Goal: Task Accomplishment & Management: Complete application form

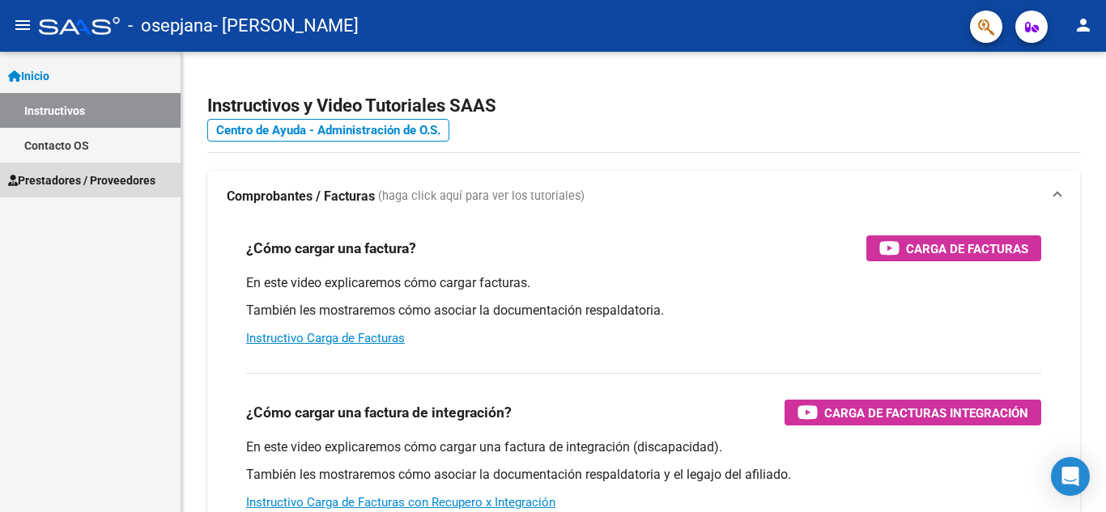
click at [68, 173] on span "Prestadores / Proveedores" at bounding box center [81, 181] width 147 height 18
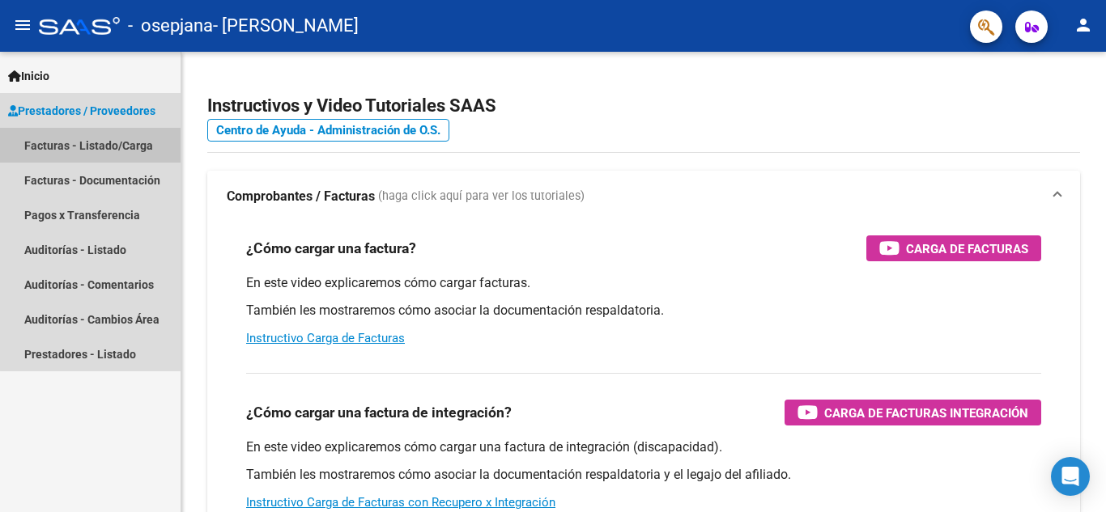
click at [93, 139] on link "Facturas - Listado/Carga" at bounding box center [90, 145] width 181 height 35
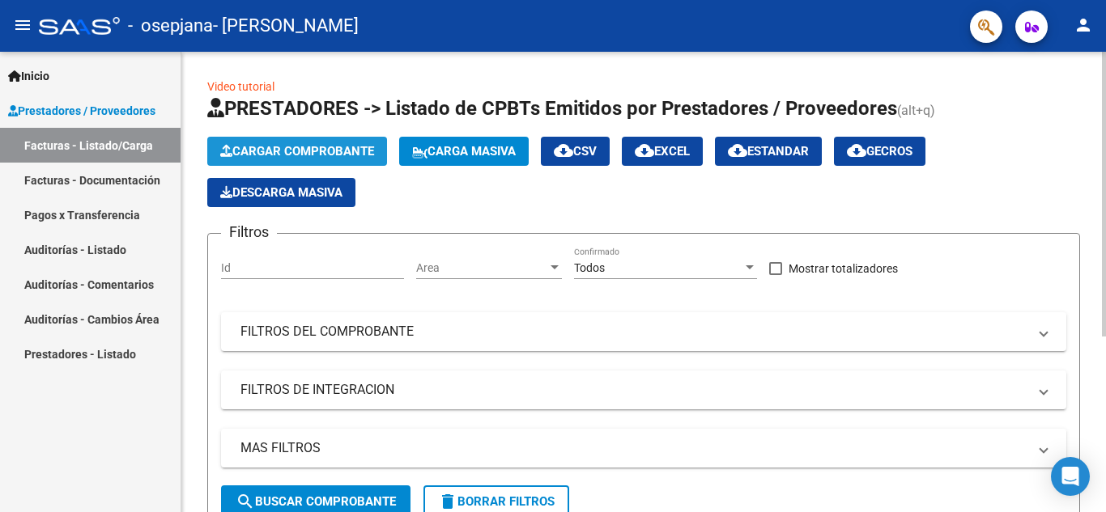
click at [293, 149] on span "Cargar Comprobante" at bounding box center [297, 151] width 154 height 15
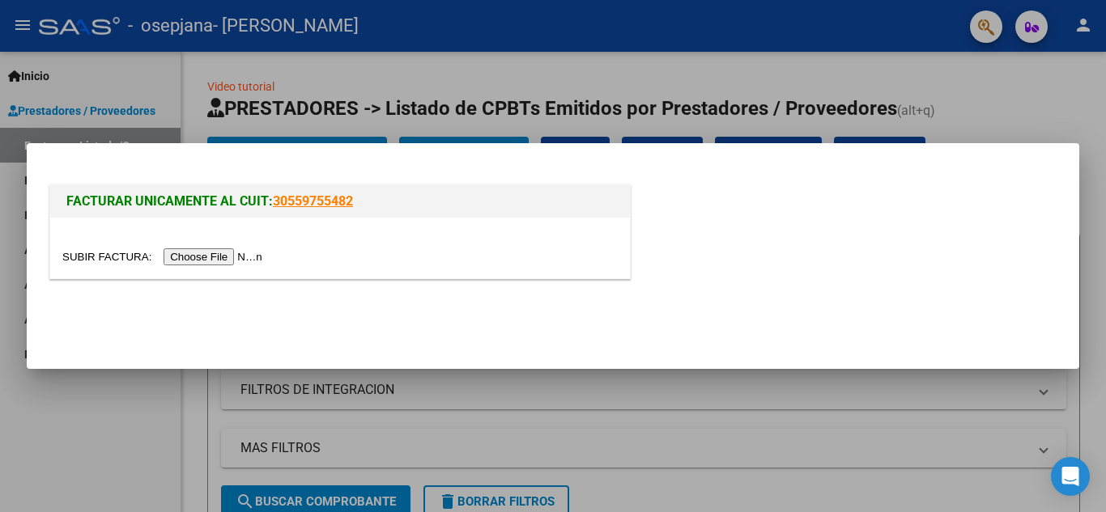
click at [218, 253] on input "file" at bounding box center [164, 257] width 205 height 17
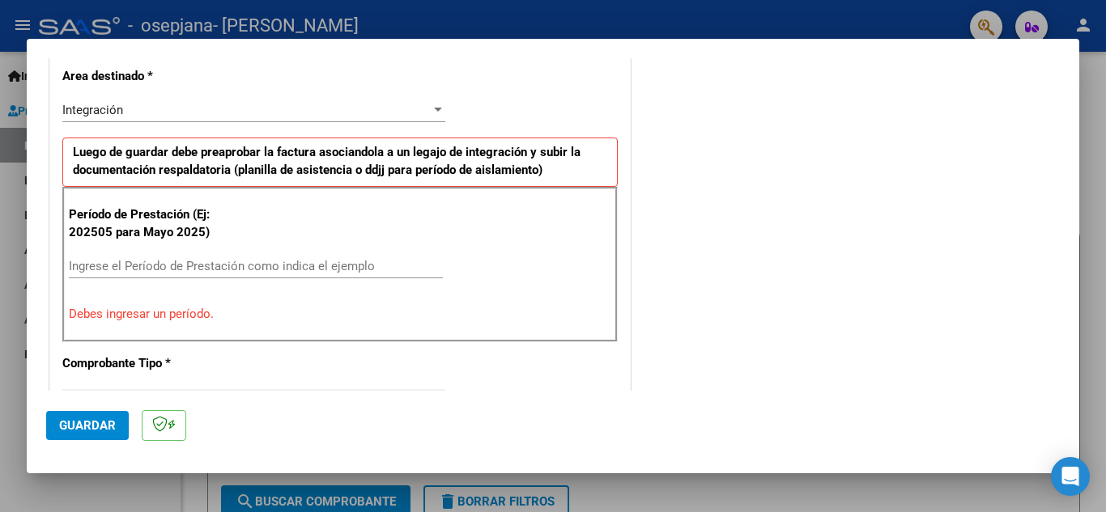
scroll to position [325, 0]
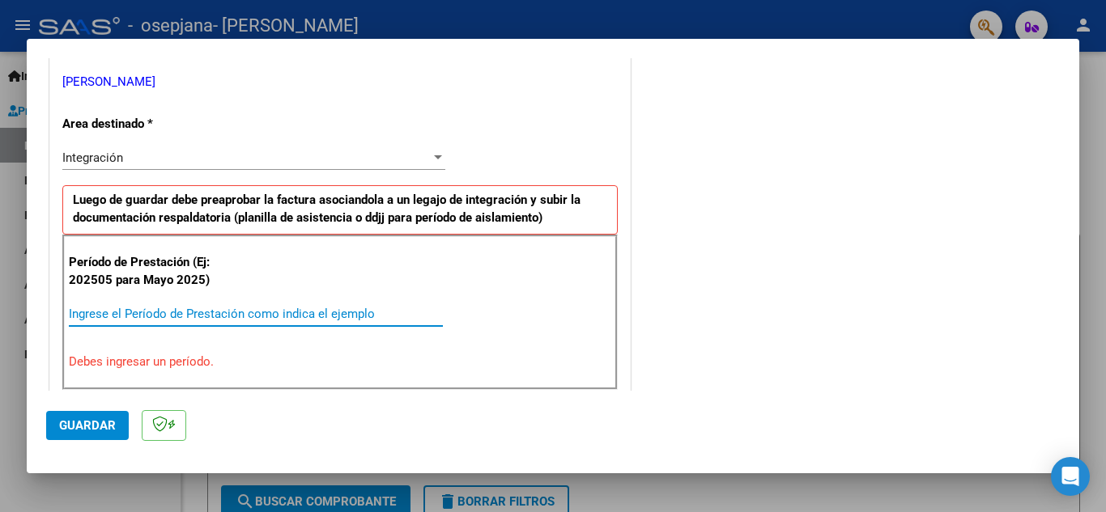
click at [151, 310] on input "Ingrese el Período de Prestación como indica el ejemplo" at bounding box center [256, 314] width 374 height 15
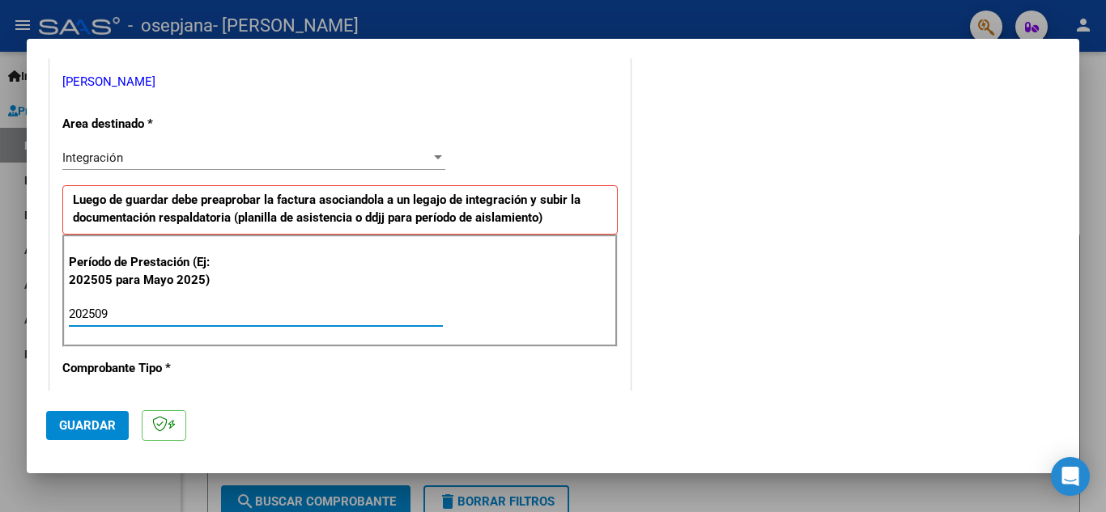
type input "202509"
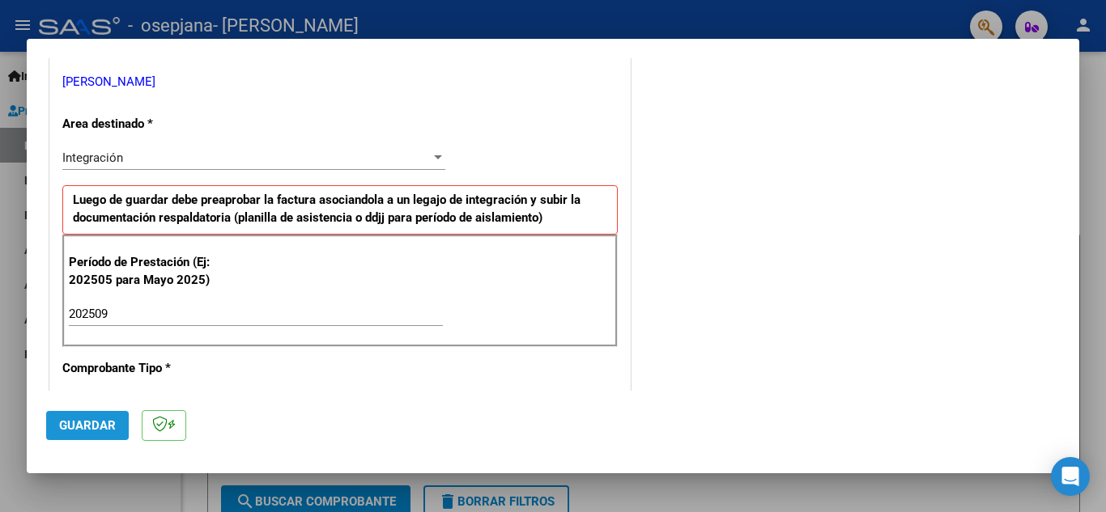
click at [96, 421] on span "Guardar" at bounding box center [87, 426] width 57 height 15
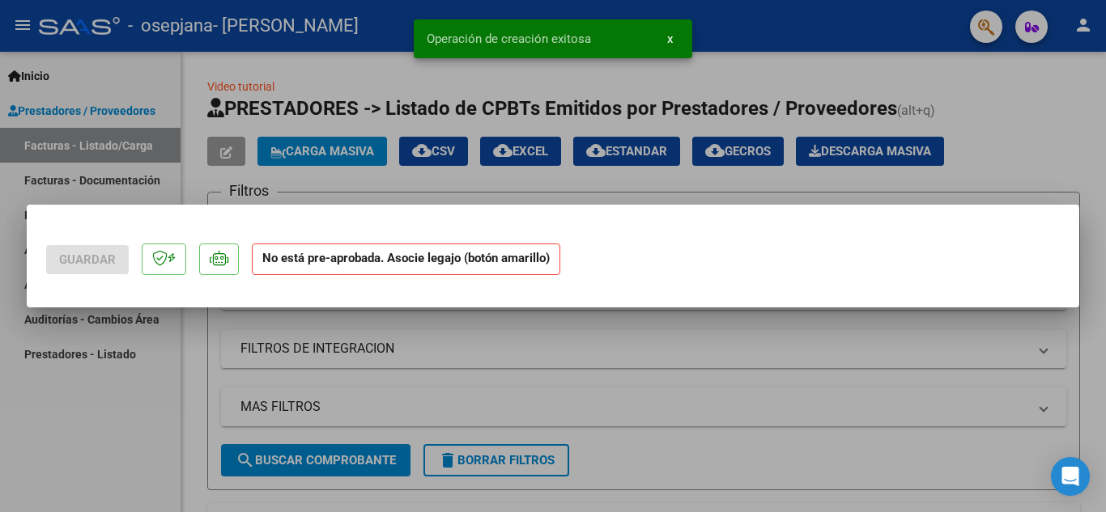
scroll to position [0, 0]
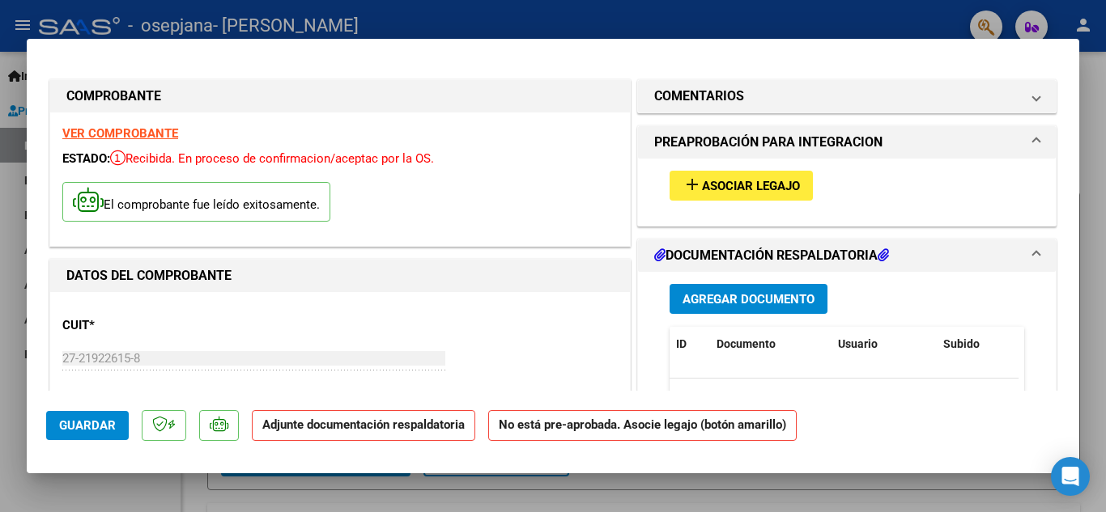
click at [734, 184] on span "Asociar Legajo" at bounding box center [751, 186] width 98 height 15
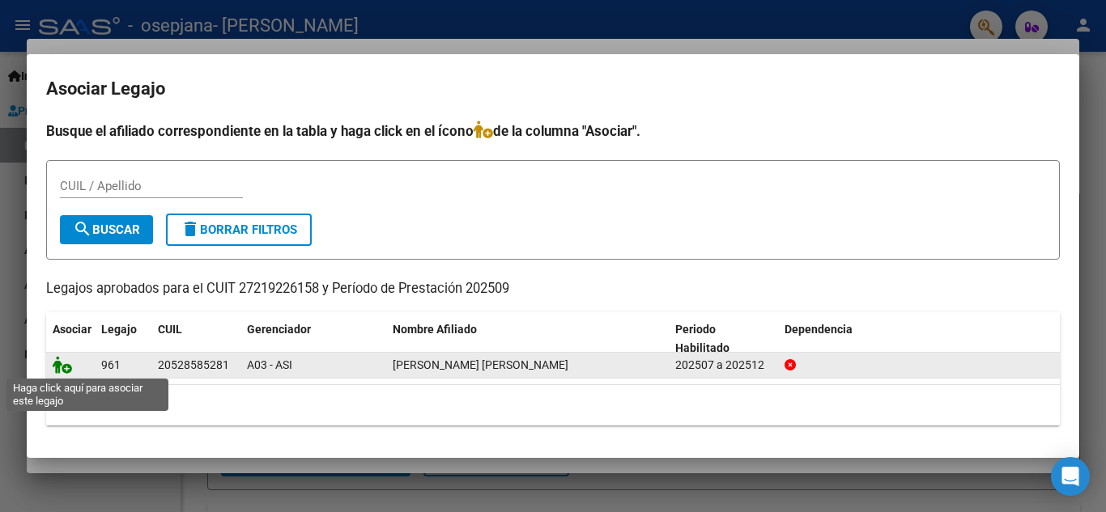
click at [59, 364] on icon at bounding box center [62, 365] width 19 height 18
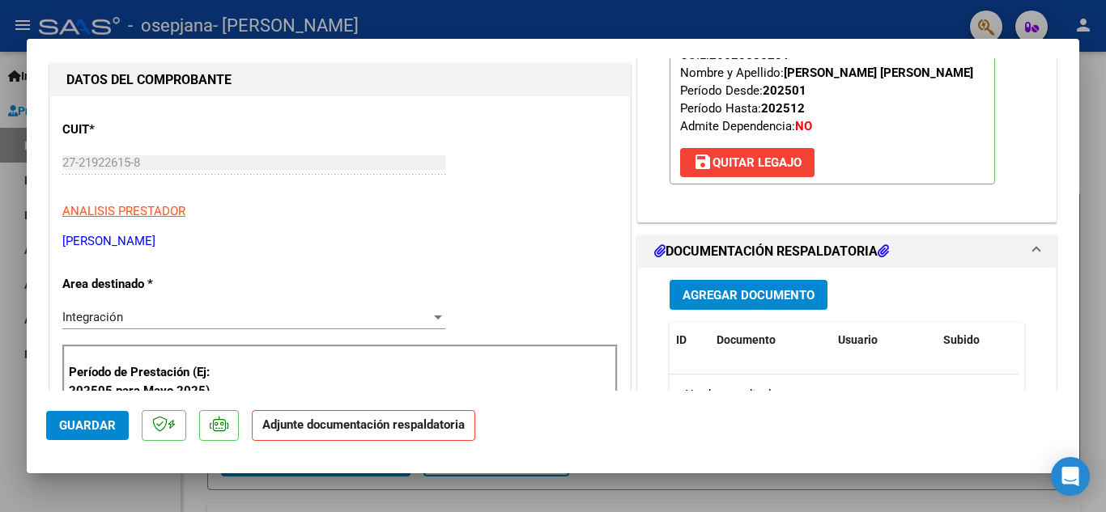
scroll to position [162, 0]
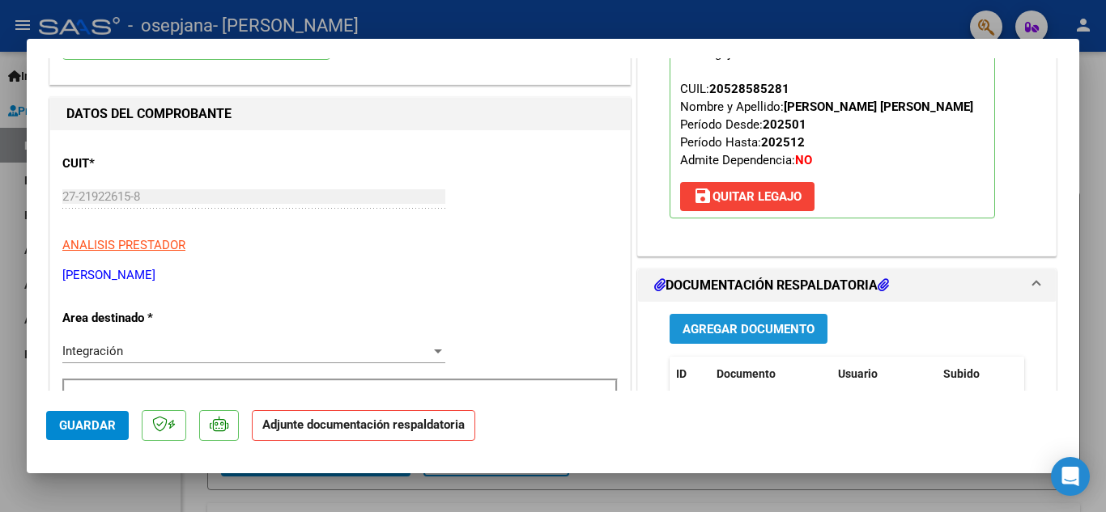
click at [718, 327] on span "Agregar Documento" at bounding box center [749, 329] width 132 height 15
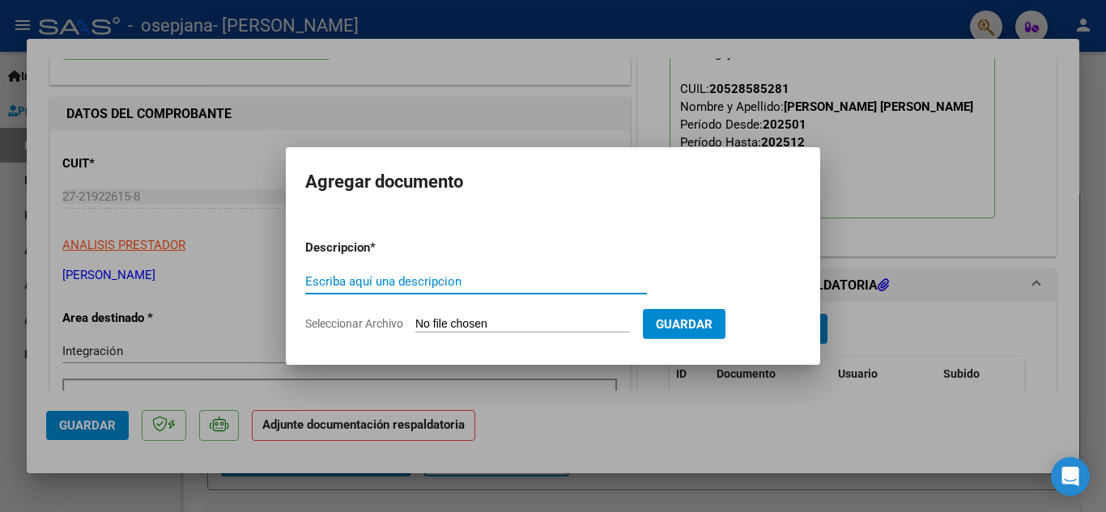
click at [317, 282] on input "Escriba aquí una descripcion" at bounding box center [476, 281] width 342 height 15
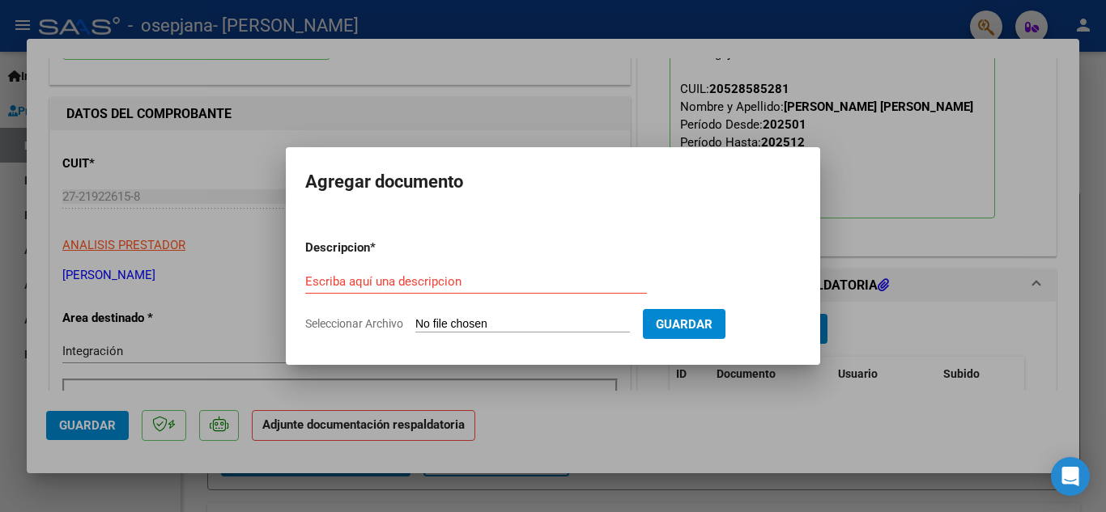
click at [375, 322] on span "Seleccionar Archivo" at bounding box center [354, 323] width 98 height 13
click at [415, 322] on input "Seleccionar Archivo" at bounding box center [522, 324] width 215 height 15
type input "C:\fakepath\Asist,Fernández septiembre 2025.pdf"
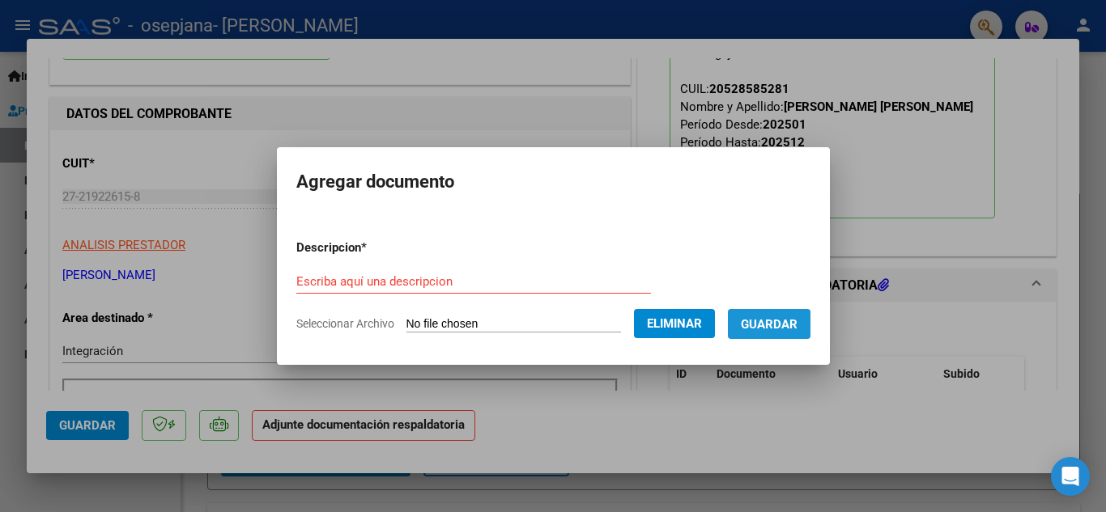
click at [782, 328] on span "Guardar" at bounding box center [769, 324] width 57 height 15
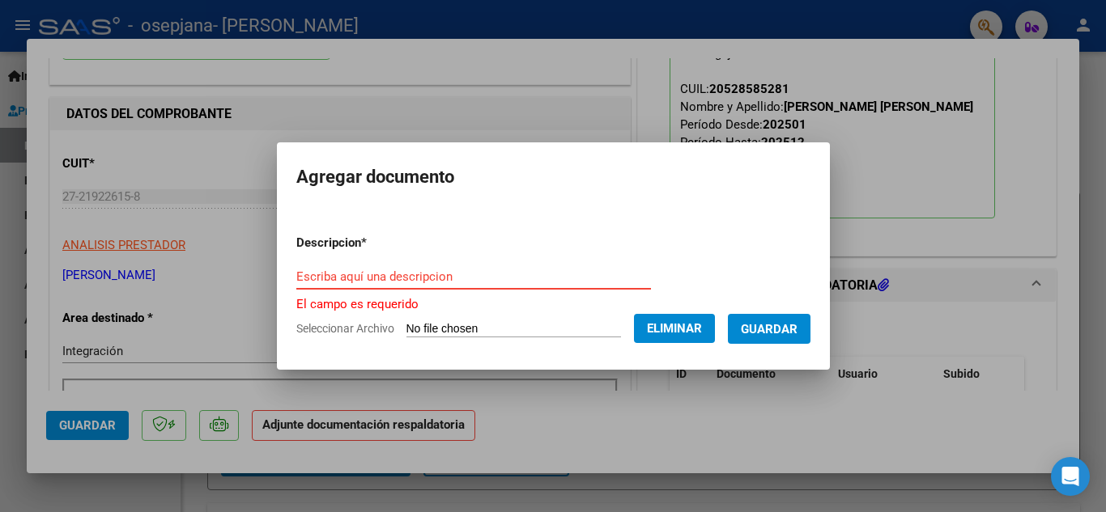
click at [308, 278] on input "Escriba aquí una descripcion" at bounding box center [473, 277] width 355 height 15
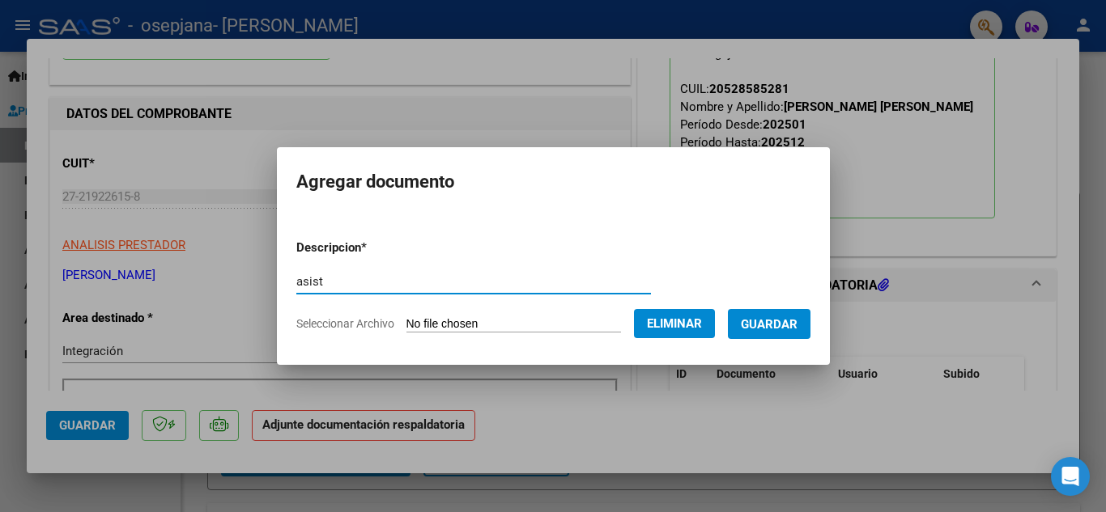
type input "asist"
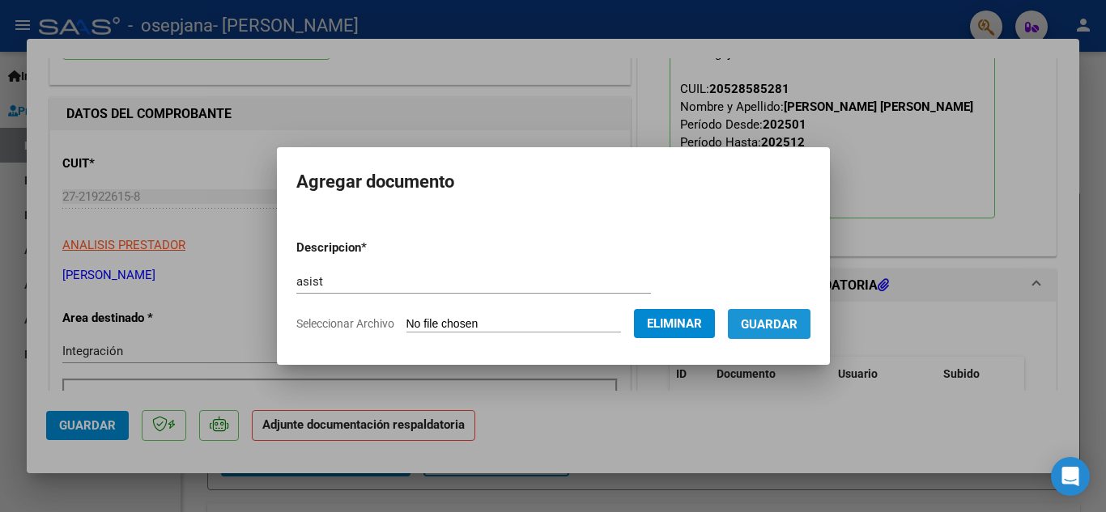
click at [782, 327] on span "Guardar" at bounding box center [769, 324] width 57 height 15
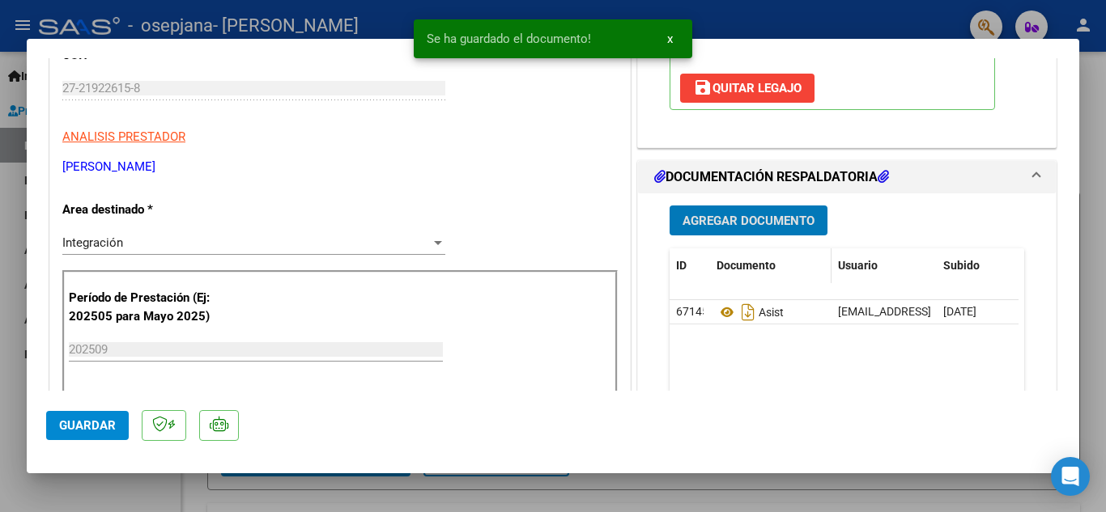
scroll to position [243, 0]
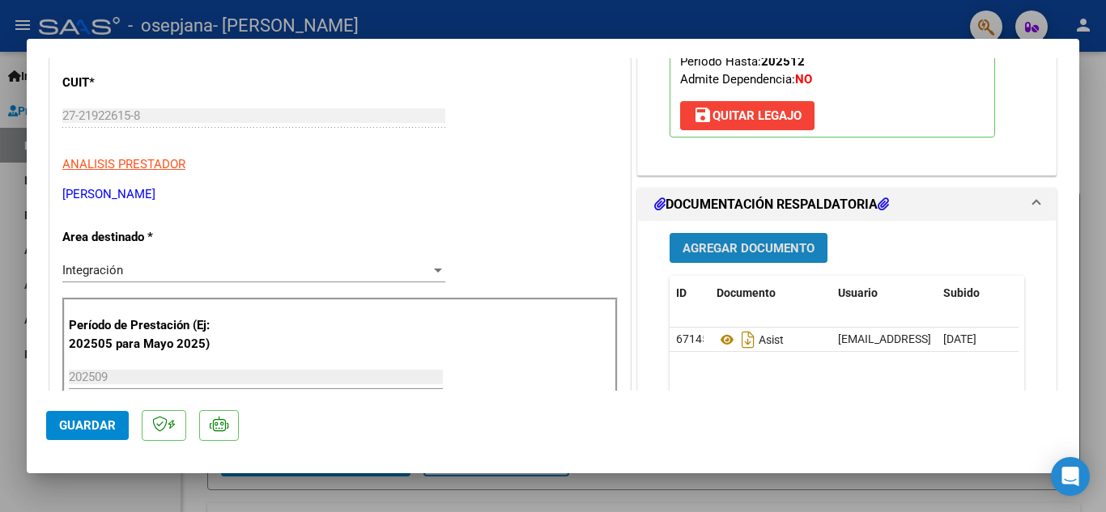
click at [729, 249] on span "Agregar Documento" at bounding box center [749, 248] width 132 height 15
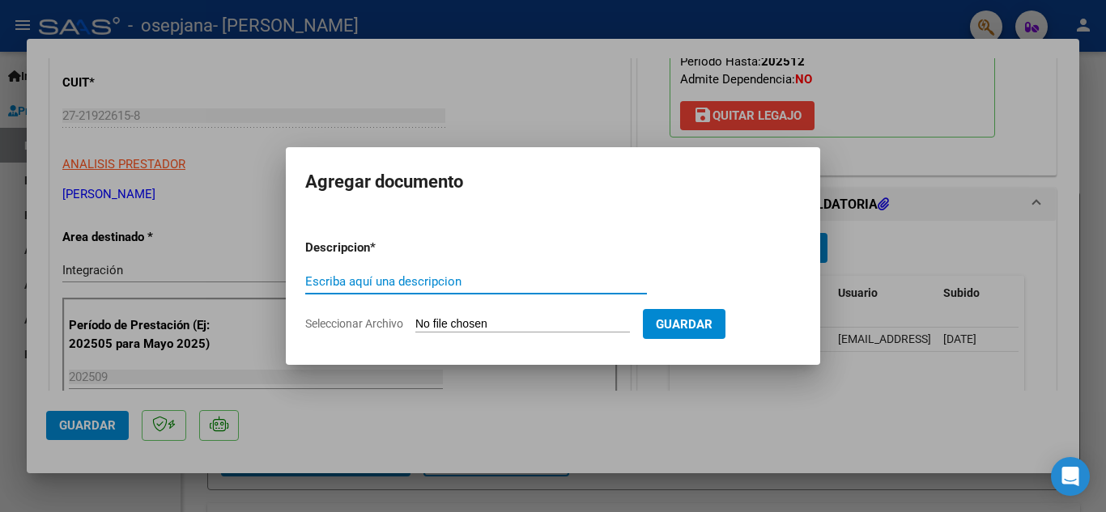
click at [351, 283] on input "Escriba aquí una descripcion" at bounding box center [476, 281] width 342 height 15
type input "cae"
click at [355, 323] on span "Seleccionar Archivo" at bounding box center [354, 323] width 98 height 13
click at [415, 323] on input "Seleccionar Archivo" at bounding box center [522, 324] width 215 height 15
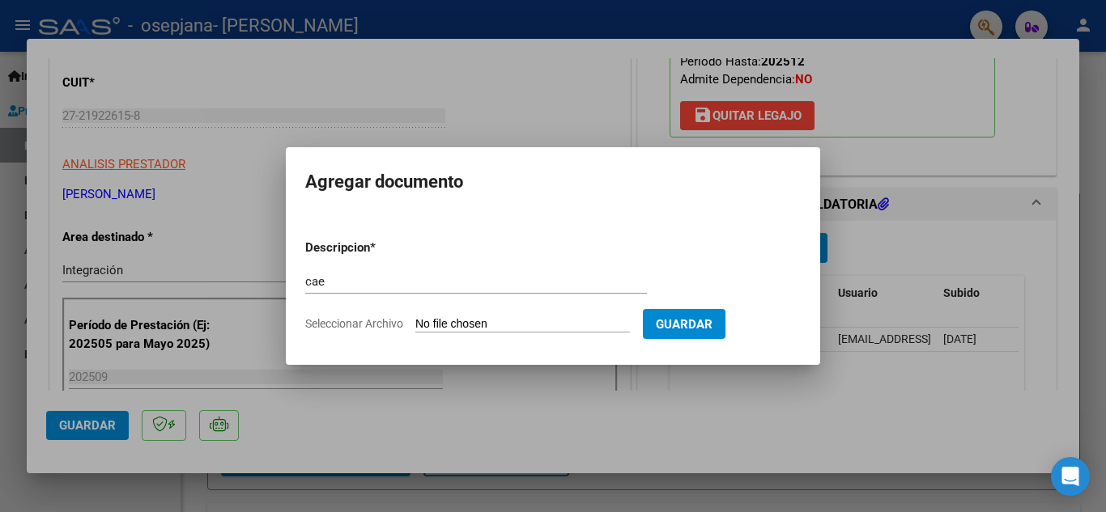
type input "C:\fakepath\CAE FERNANDEZ MAXIMO.pdf"
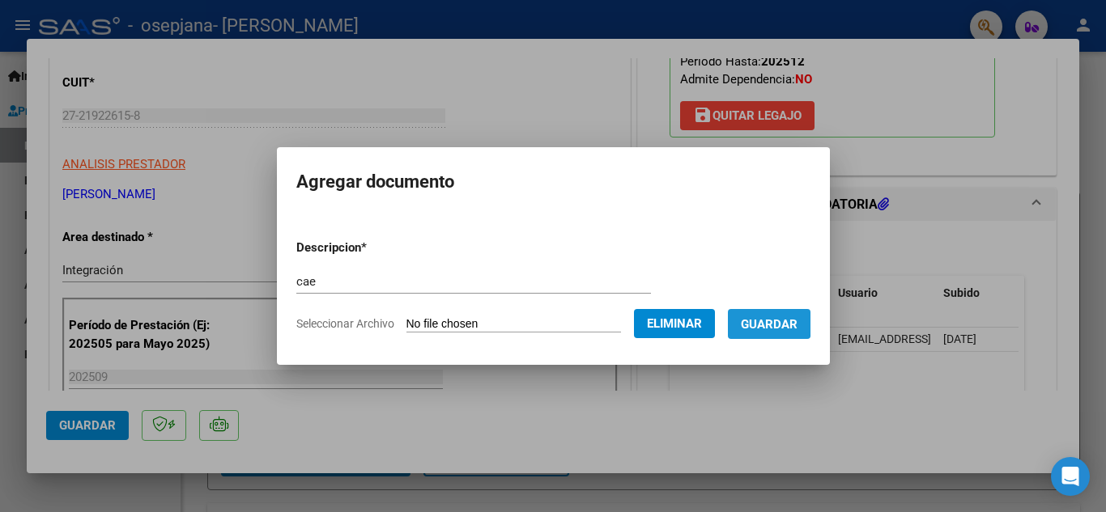
click at [779, 322] on span "Guardar" at bounding box center [769, 324] width 57 height 15
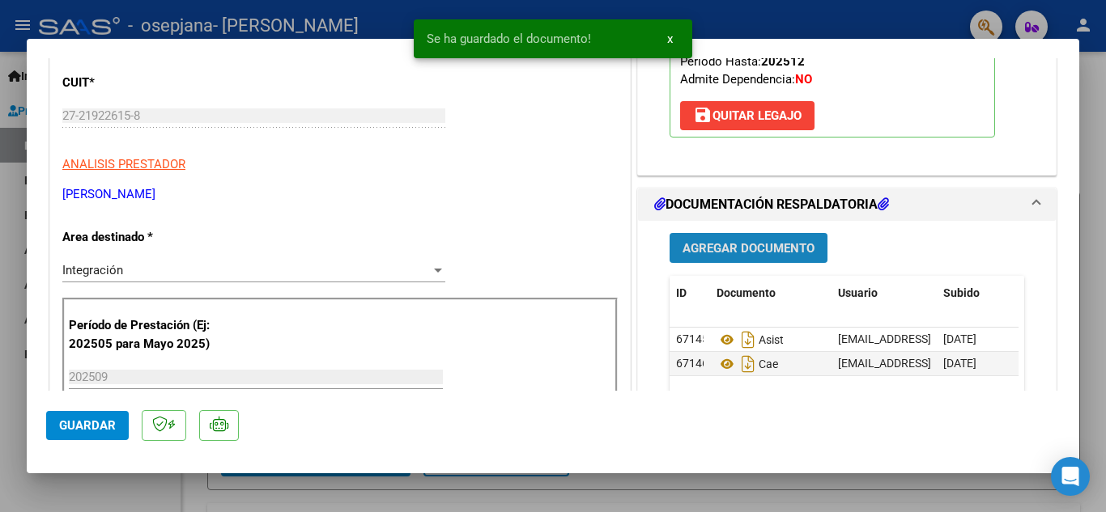
click at [725, 254] on span "Agregar Documento" at bounding box center [749, 248] width 132 height 15
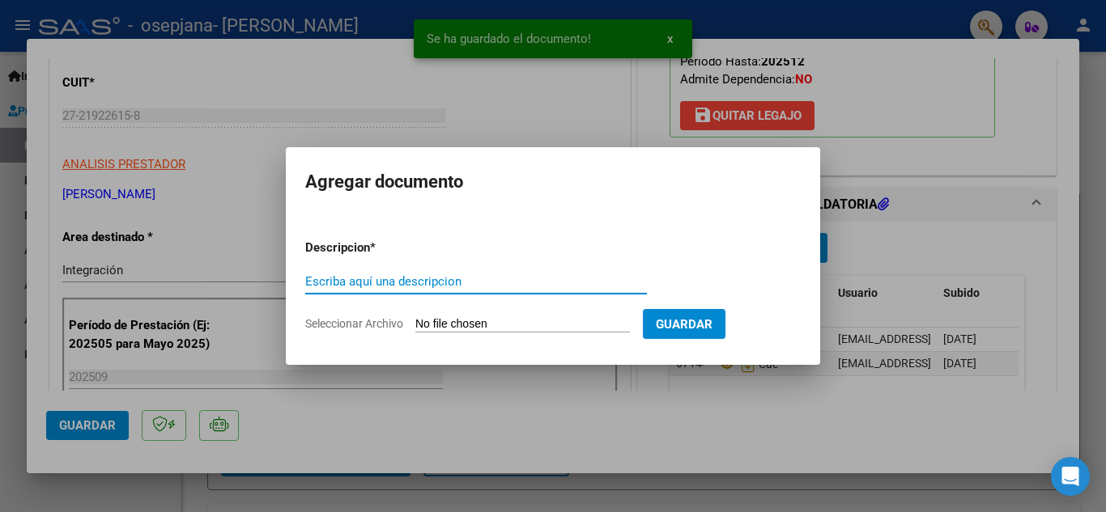
click at [359, 283] on input "Escriba aquí una descripcion" at bounding box center [476, 281] width 342 height 15
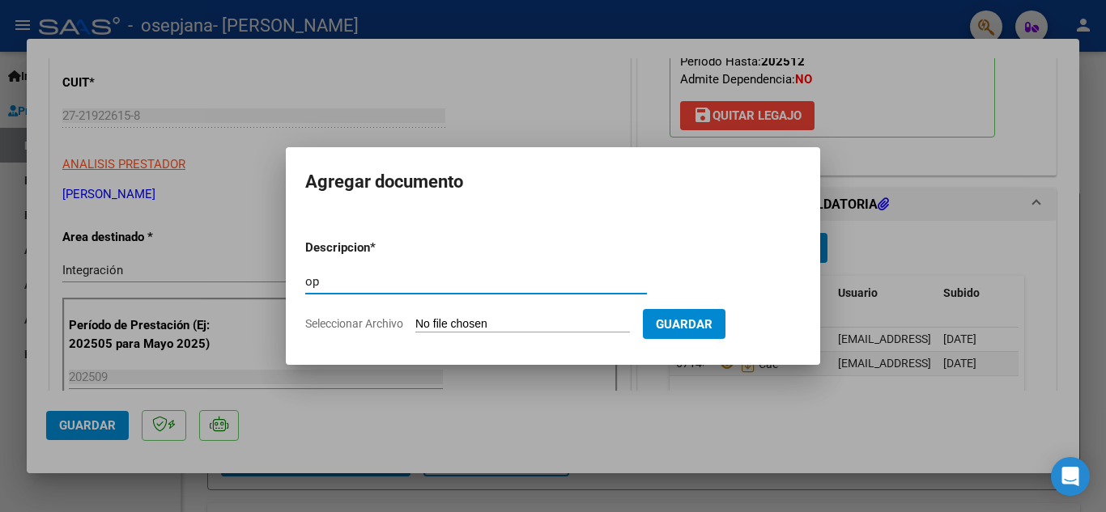
type input "op"
click at [361, 321] on span "Seleccionar Archivo" at bounding box center [354, 323] width 98 height 13
click at [415, 321] on input "Seleccionar Archivo" at bounding box center [522, 324] width 215 height 15
type input "C:\fakepath\OP 82334.pdf"
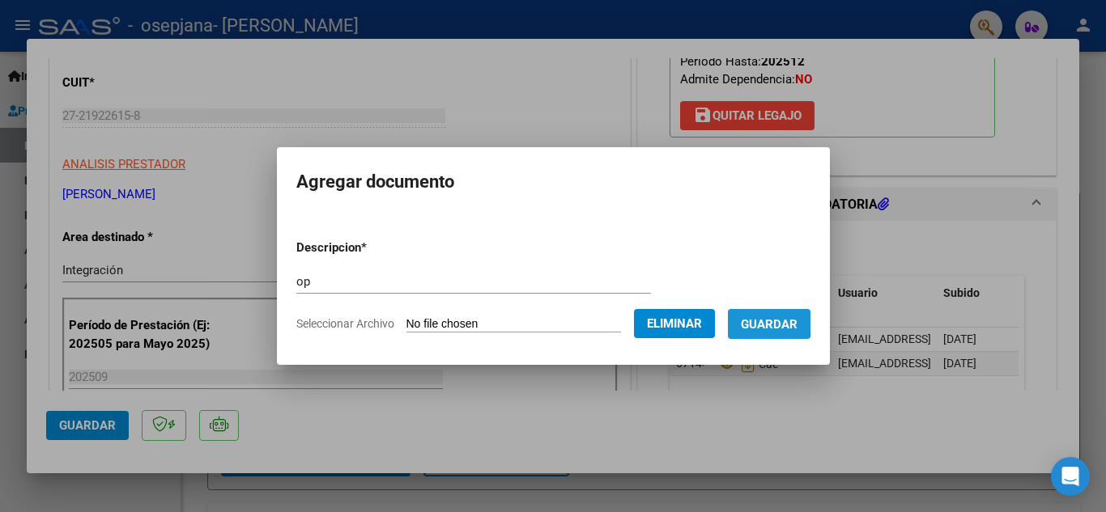
click at [771, 322] on span "Guardar" at bounding box center [769, 324] width 57 height 15
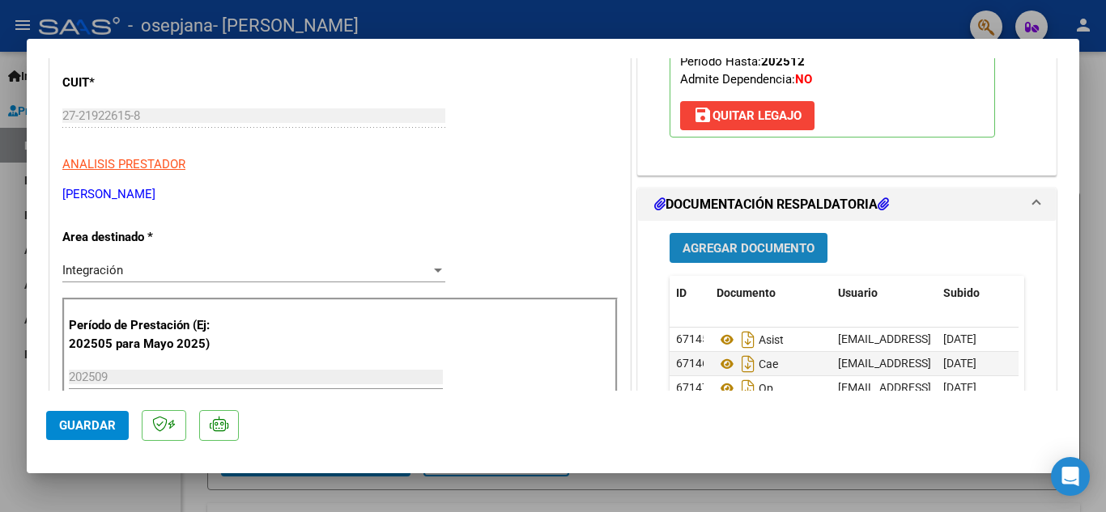
click at [718, 251] on span "Agregar Documento" at bounding box center [749, 248] width 132 height 15
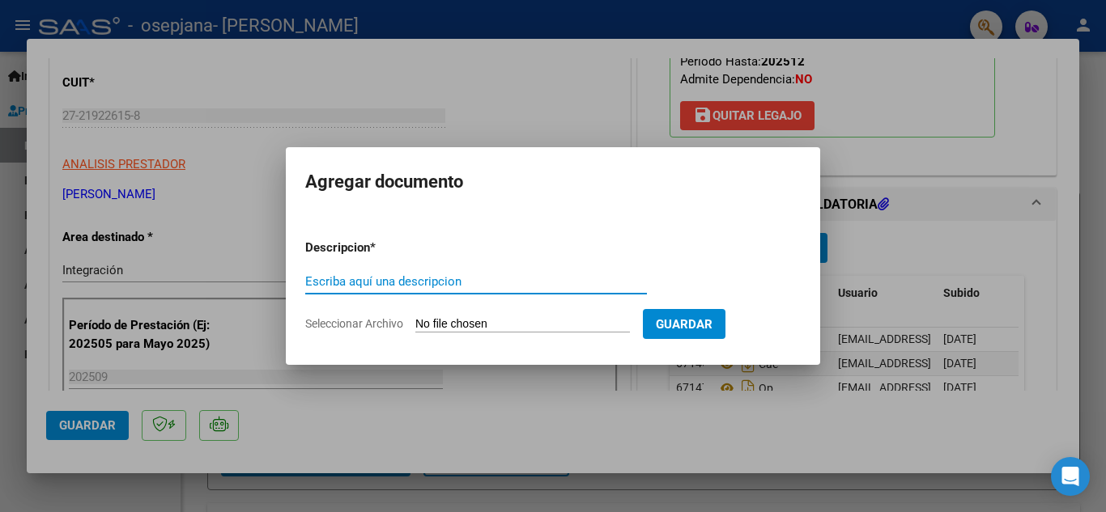
click at [341, 283] on input "Escriba aquí una descripcion" at bounding box center [476, 281] width 342 height 15
type input "inf"
click at [354, 325] on span "Seleccionar Archivo" at bounding box center [354, 323] width 98 height 13
click at [415, 325] on input "Seleccionar Archivo" at bounding box center [522, 324] width 215 height 15
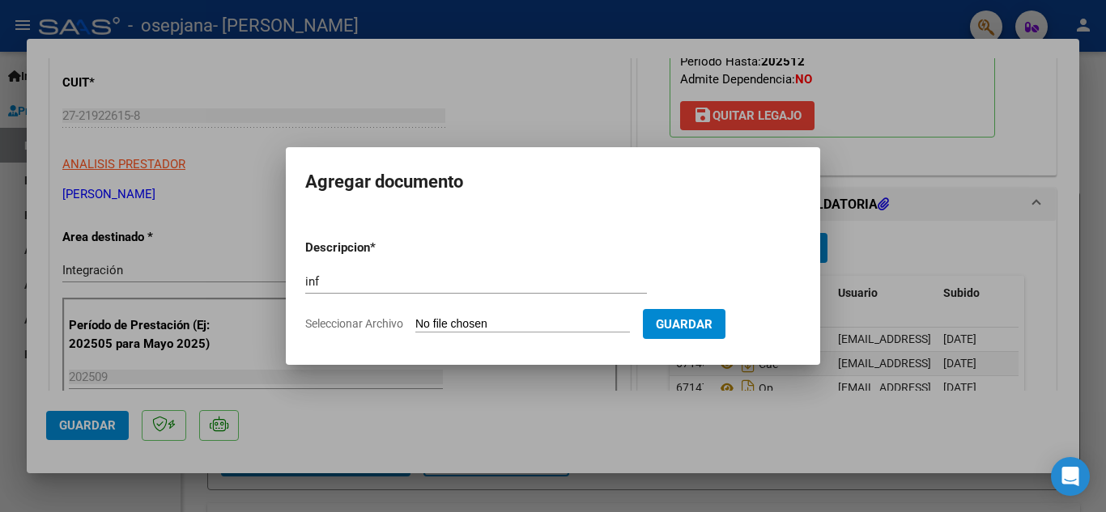
type input "C:\fakepath\Info Fernández Maximo.pdf"
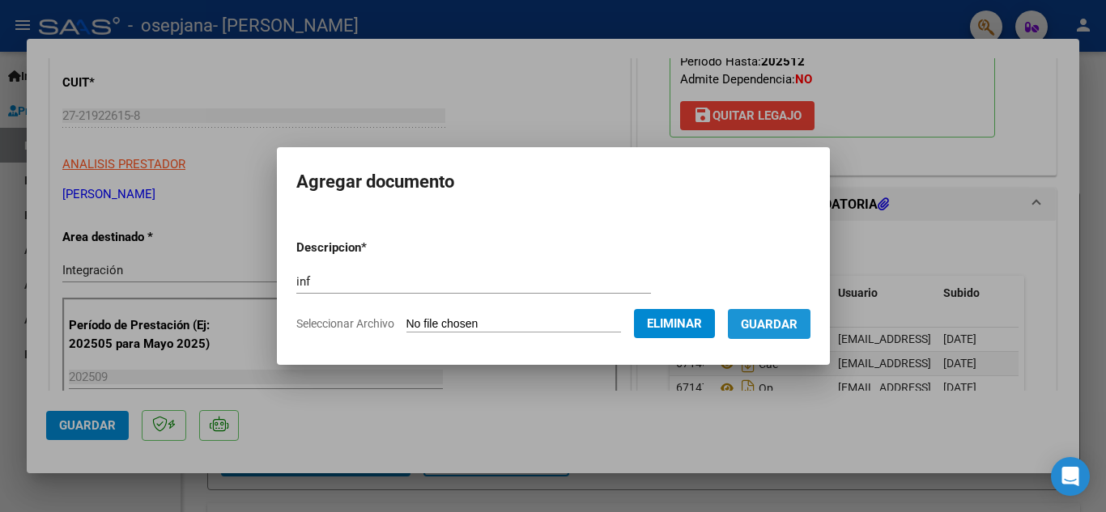
click at [781, 325] on span "Guardar" at bounding box center [769, 324] width 57 height 15
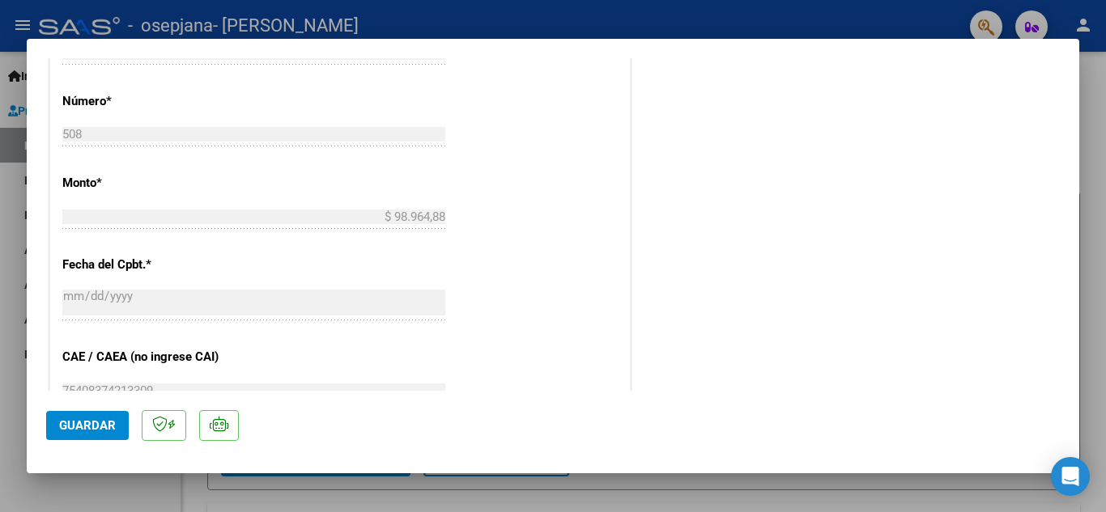
scroll to position [810, 0]
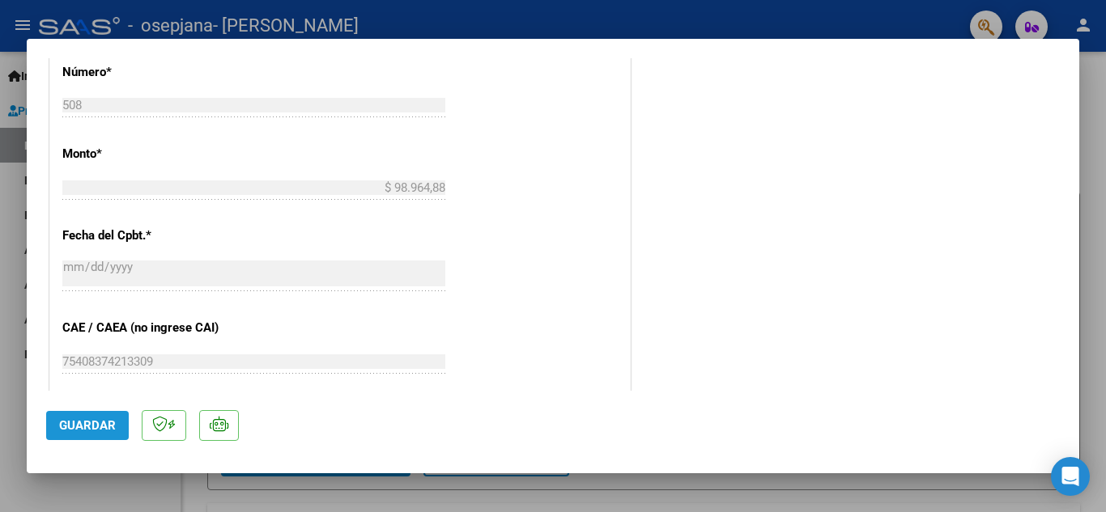
click at [77, 419] on span "Guardar" at bounding box center [87, 426] width 57 height 15
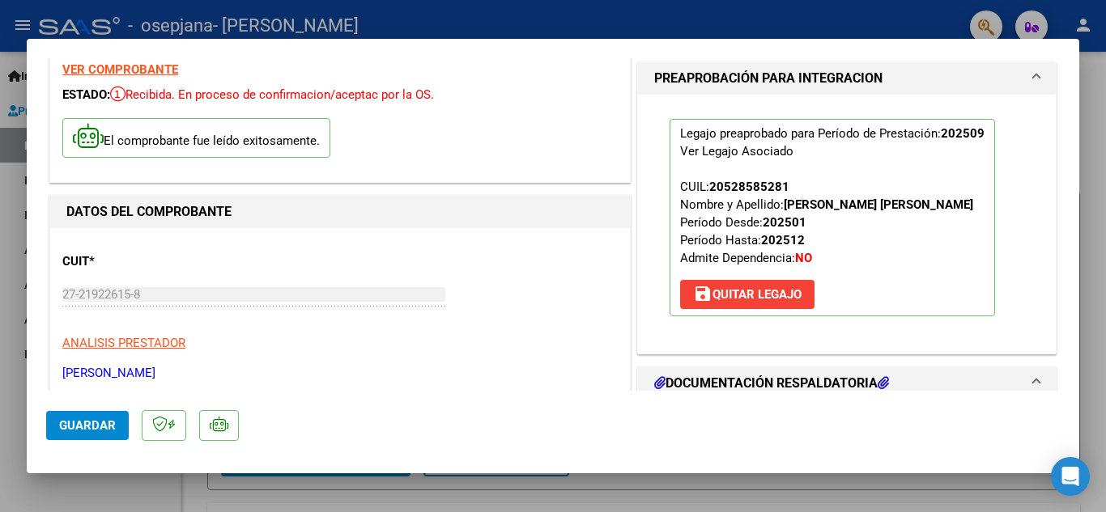
scroll to position [0, 0]
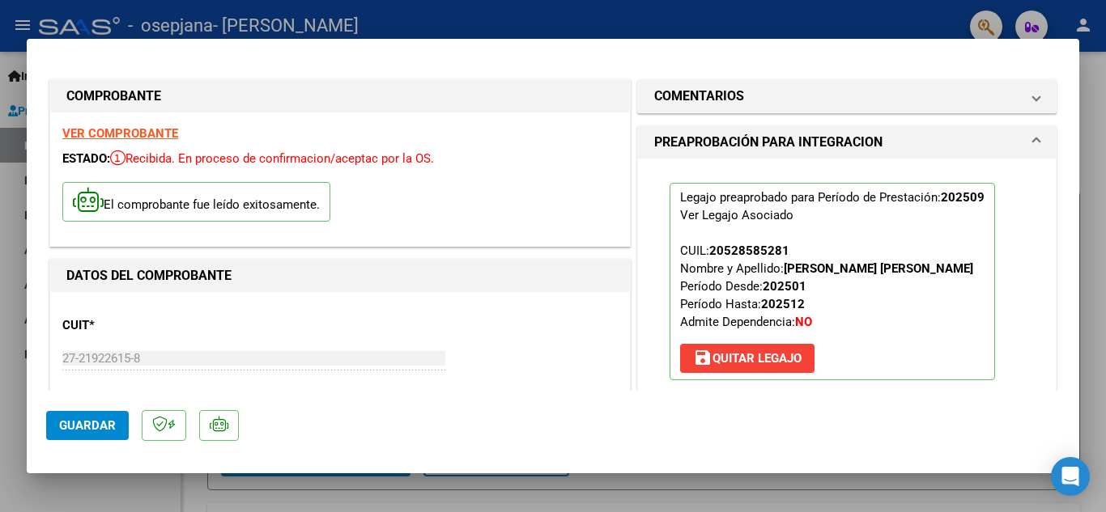
click at [138, 132] on strong "VER COMPROBANTE" at bounding box center [120, 133] width 116 height 15
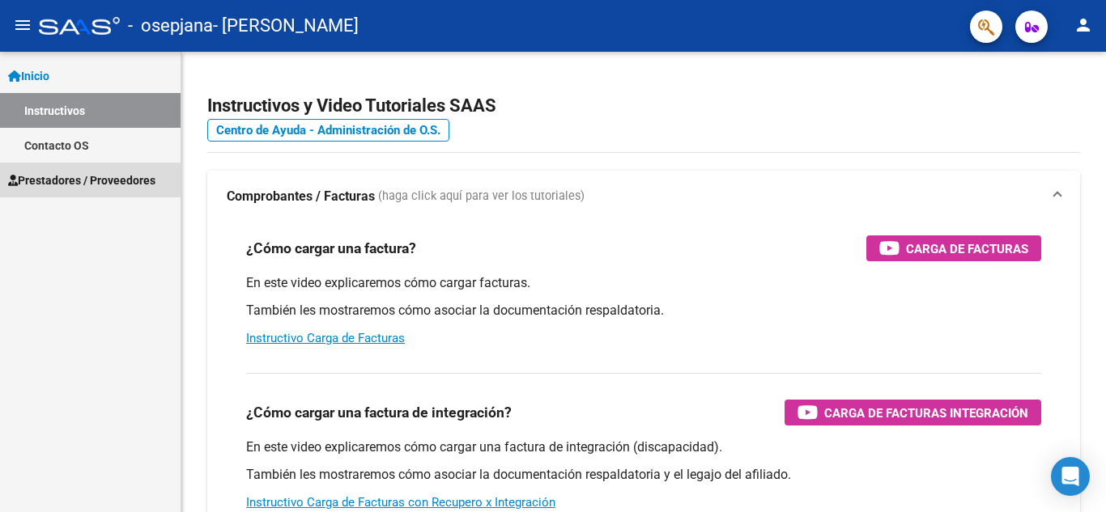
click at [100, 176] on span "Prestadores / Proveedores" at bounding box center [81, 181] width 147 height 18
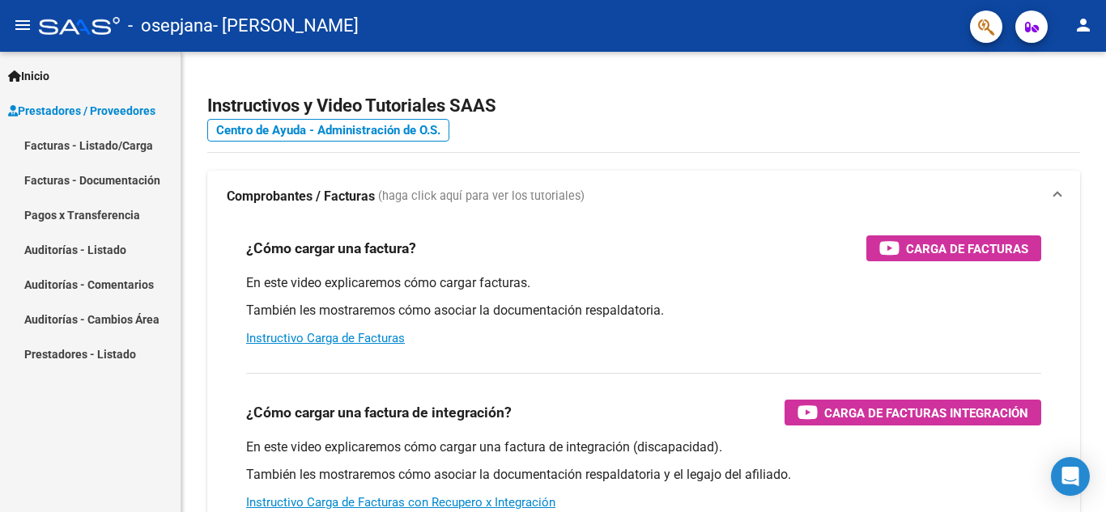
click at [110, 176] on link "Facturas - Documentación" at bounding box center [90, 180] width 181 height 35
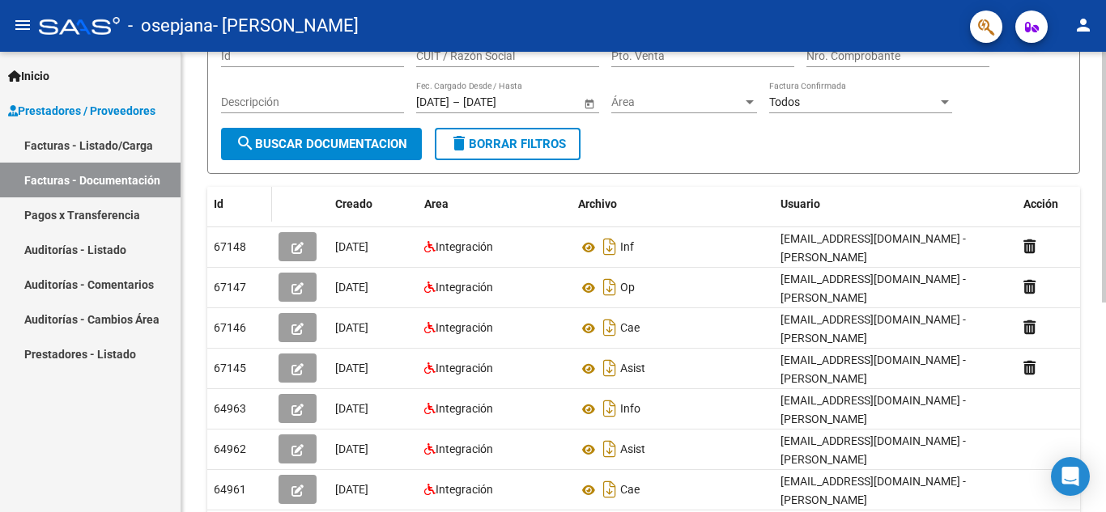
scroll to position [162, 0]
